Goal: Book appointment/travel/reservation

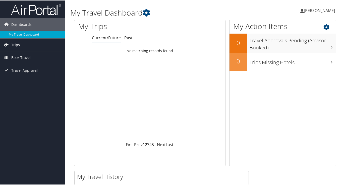
click at [307, 105] on div "My Action Items 0 Travel Approvals Pending (Advisor Booked) 0 Trips Missing Hot…" at bounding box center [282, 93] width 107 height 146
click at [26, 58] on span "Book Travel" at bounding box center [20, 57] width 19 height 13
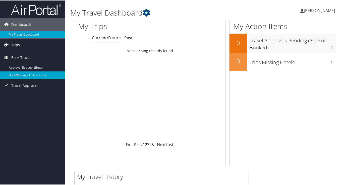
click at [36, 74] on link "Book/Manage Online Trips" at bounding box center [32, 75] width 65 height 8
click at [24, 74] on link "Book/Manage Online Trips" at bounding box center [32, 75] width 65 height 8
